Goal: Find contact information: Obtain details needed to contact an individual or organization

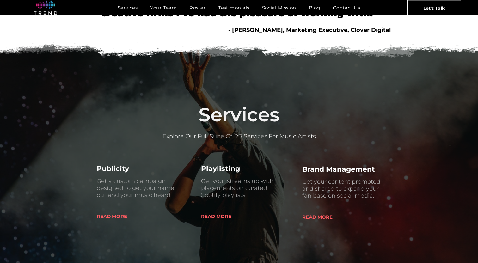
scroll to position [93, 0]
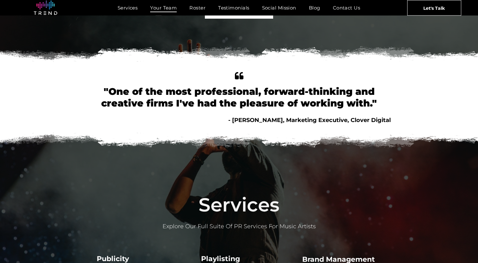
click at [170, 8] on span "Your Team" at bounding box center [163, 7] width 27 height 9
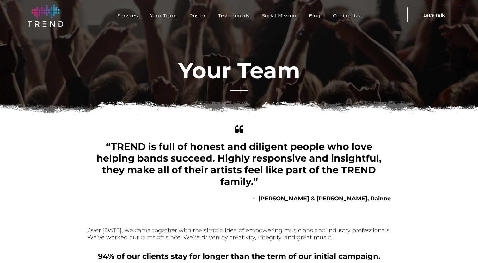
click at [130, 8] on div "Services Your Team Roster Testimonials Social Mission Blog Contact Us" at bounding box center [239, 16] width 312 height 22
click at [130, 18] on span "Services" at bounding box center [128, 15] width 20 height 9
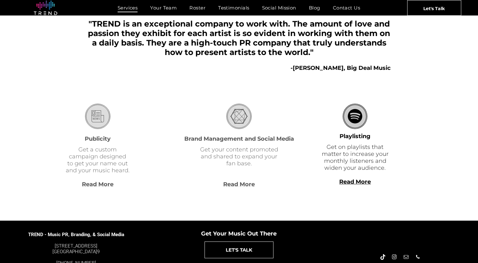
scroll to position [138, 0]
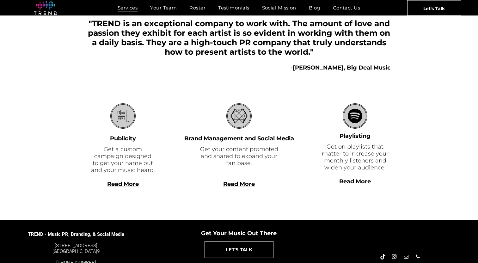
click at [127, 191] on div "Services Publicity Get a custom campaign designed to get your name out and your…" at bounding box center [125, 149] width 76 height 92
click at [127, 186] on span "Read More" at bounding box center [123, 183] width 32 height 7
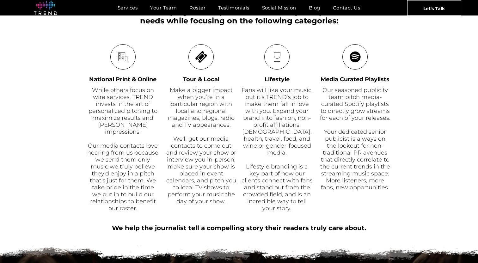
scroll to position [290, 0]
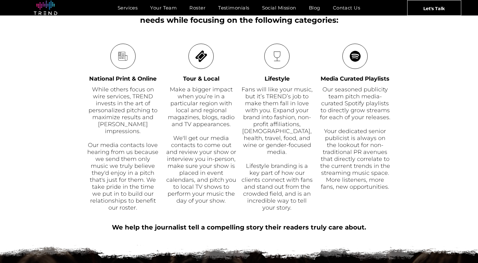
click at [368, 82] on span "Media Curated Playlists" at bounding box center [354, 78] width 69 height 7
click at [284, 82] on span "yle" at bounding box center [285, 78] width 9 height 7
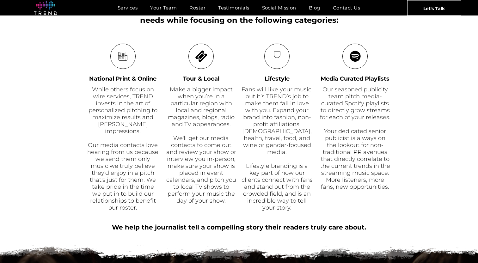
click at [284, 82] on span "yle" at bounding box center [285, 78] width 9 height 7
click at [210, 81] on font "Tour & Local" at bounding box center [201, 78] width 36 height 7
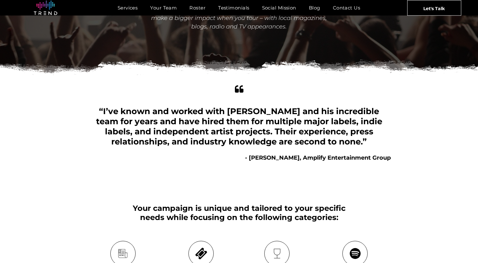
scroll to position [0, 0]
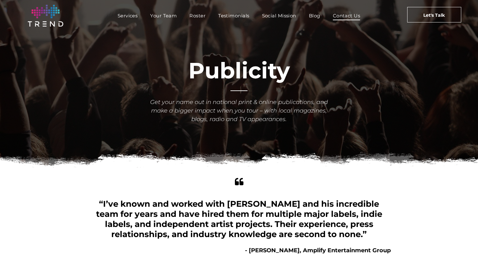
click at [350, 18] on span "Contact Us" at bounding box center [346, 15] width 27 height 9
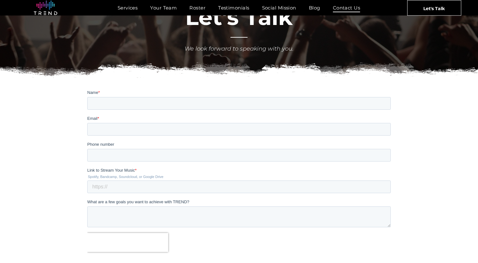
scroll to position [52, 0]
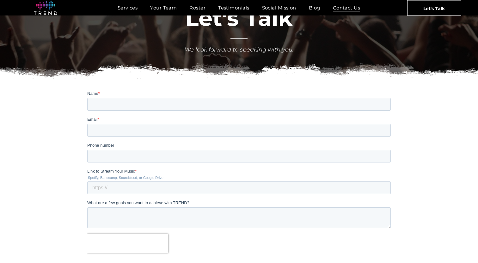
click at [376, 119] on label "Email *" at bounding box center [238, 119] width 303 height 6
click at [376, 124] on input "Email *" at bounding box center [238, 130] width 303 height 13
